Goal: Find specific page/section: Find specific page/section

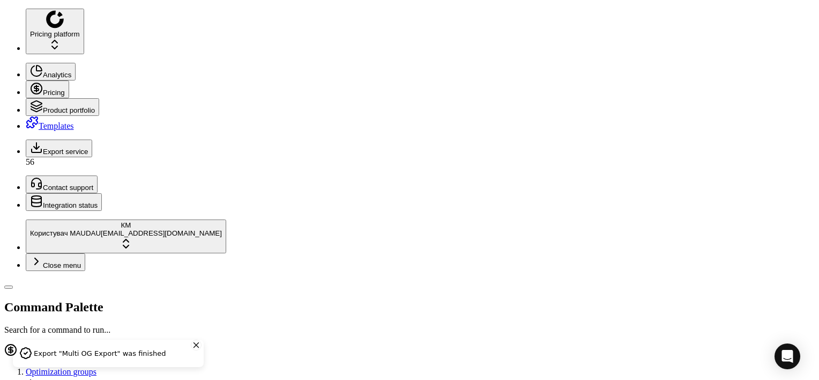
paste input "554107"
type input "554107"
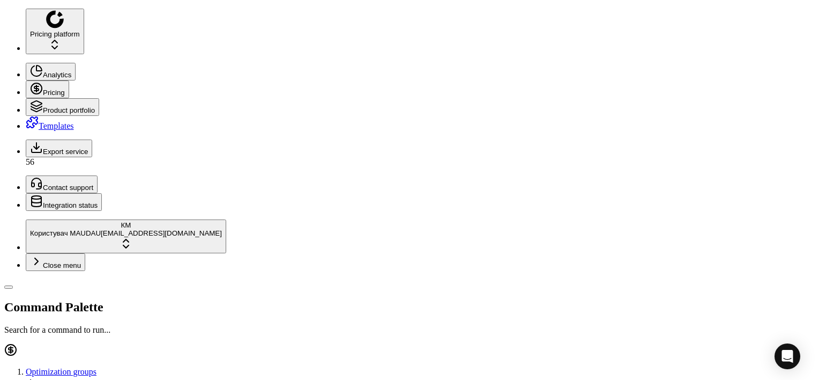
drag, startPoint x: 90, startPoint y: 36, endPoint x: 4, endPoint y: 21, distance: 87.5
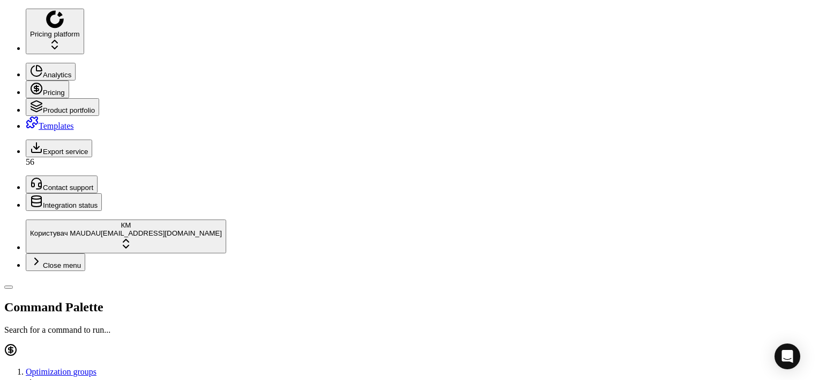
click at [4, 21] on div "Pricing platform Analytics Pricing Product portfolio Templates Export service 5…" at bounding box center [409, 372] width 811 height 727
